Goal: Information Seeking & Learning: Learn about a topic

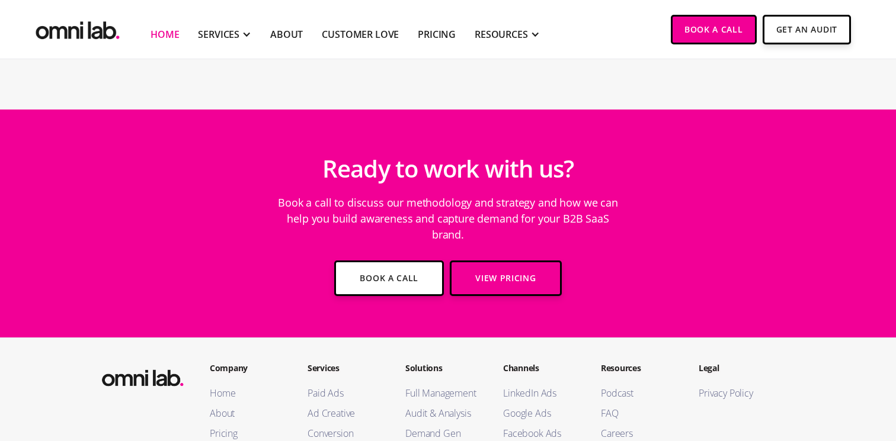
scroll to position [4187, 0]
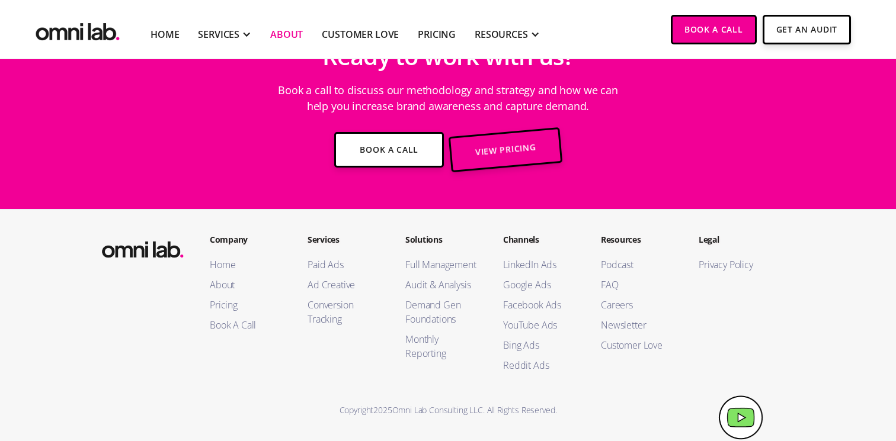
scroll to position [2187, 0]
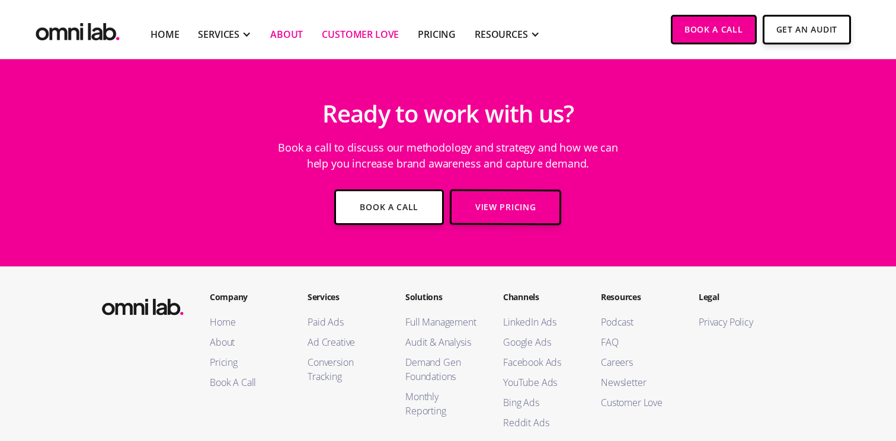
click at [366, 30] on link "Customer Love" at bounding box center [360, 34] width 77 height 14
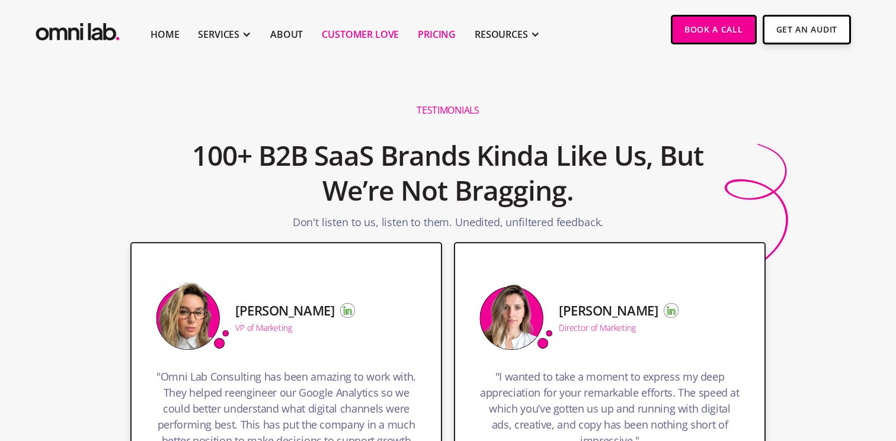
click at [441, 34] on link "Pricing" at bounding box center [437, 34] width 38 height 14
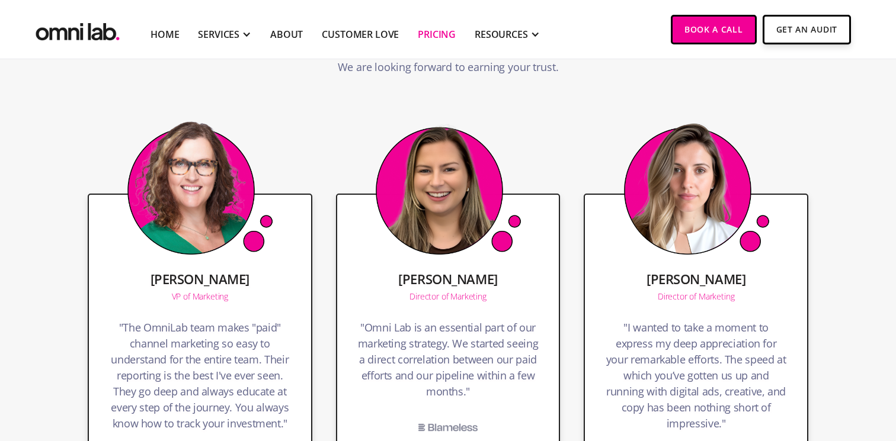
scroll to position [2162, 0]
